Goal: Subscribe to service/newsletter

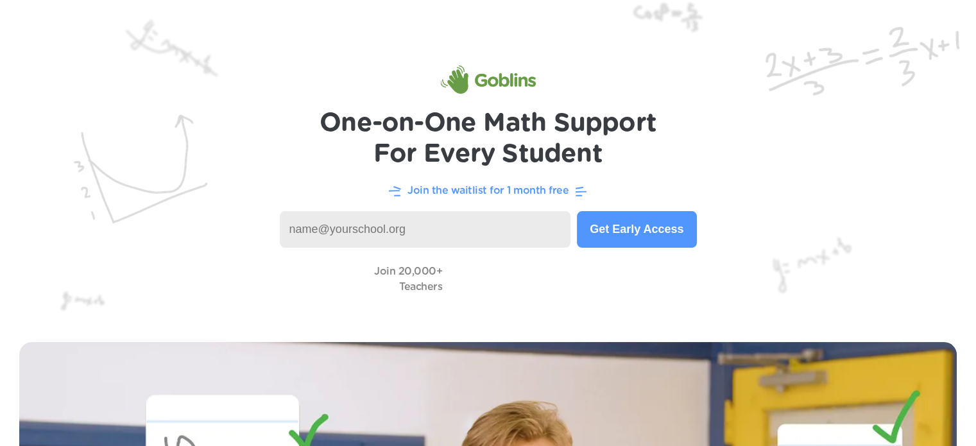
click at [400, 230] on input at bounding box center [425, 229] width 291 height 37
type input "mawery.laddie@mayfieldcsd.org"
click at [626, 229] on button "Get Early Access" at bounding box center [636, 229] width 119 height 37
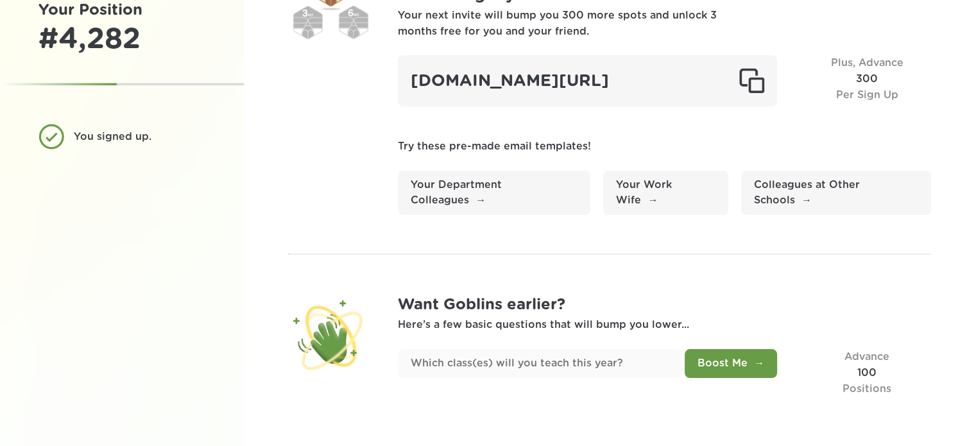
scroll to position [94, 0]
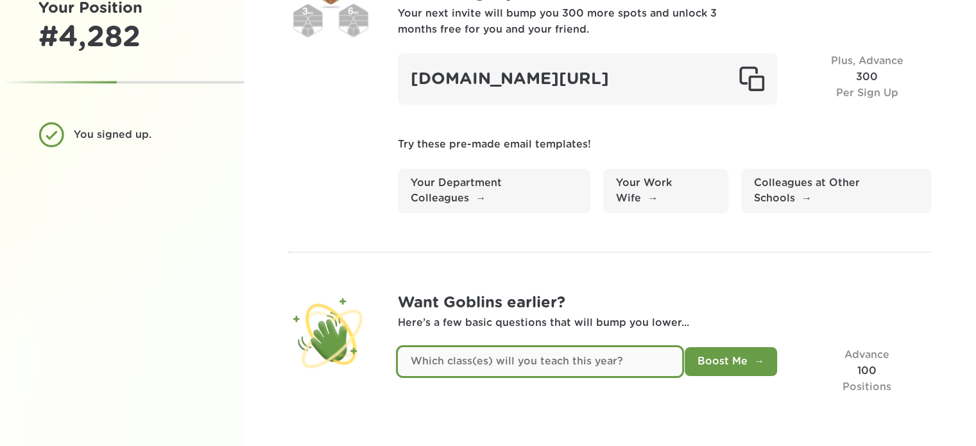
click at [478, 358] on input "text" at bounding box center [540, 361] width 284 height 29
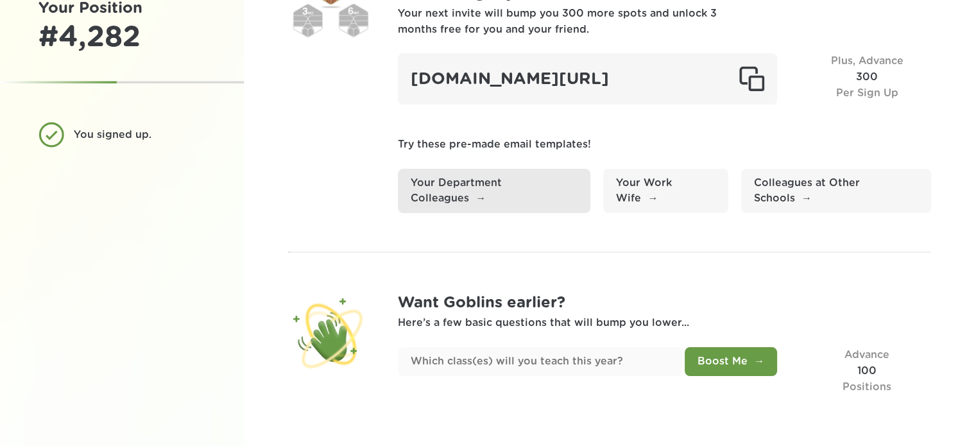
click at [506, 202] on link "Your Department Colleagues" at bounding box center [494, 191] width 193 height 45
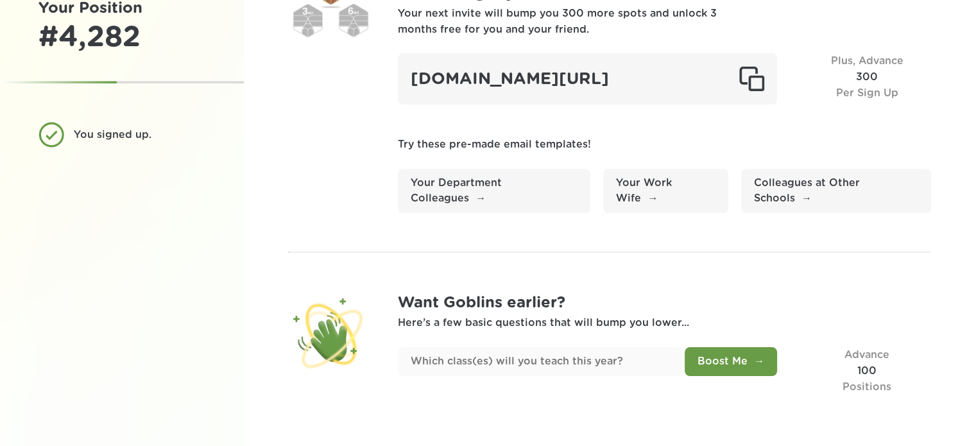
click at [318, 216] on div "Congrats! You unlocked 1 month free ! Now let’s get you 3 months . Your next in…" at bounding box center [610, 180] width 732 height 531
